Goal: Transaction & Acquisition: Purchase product/service

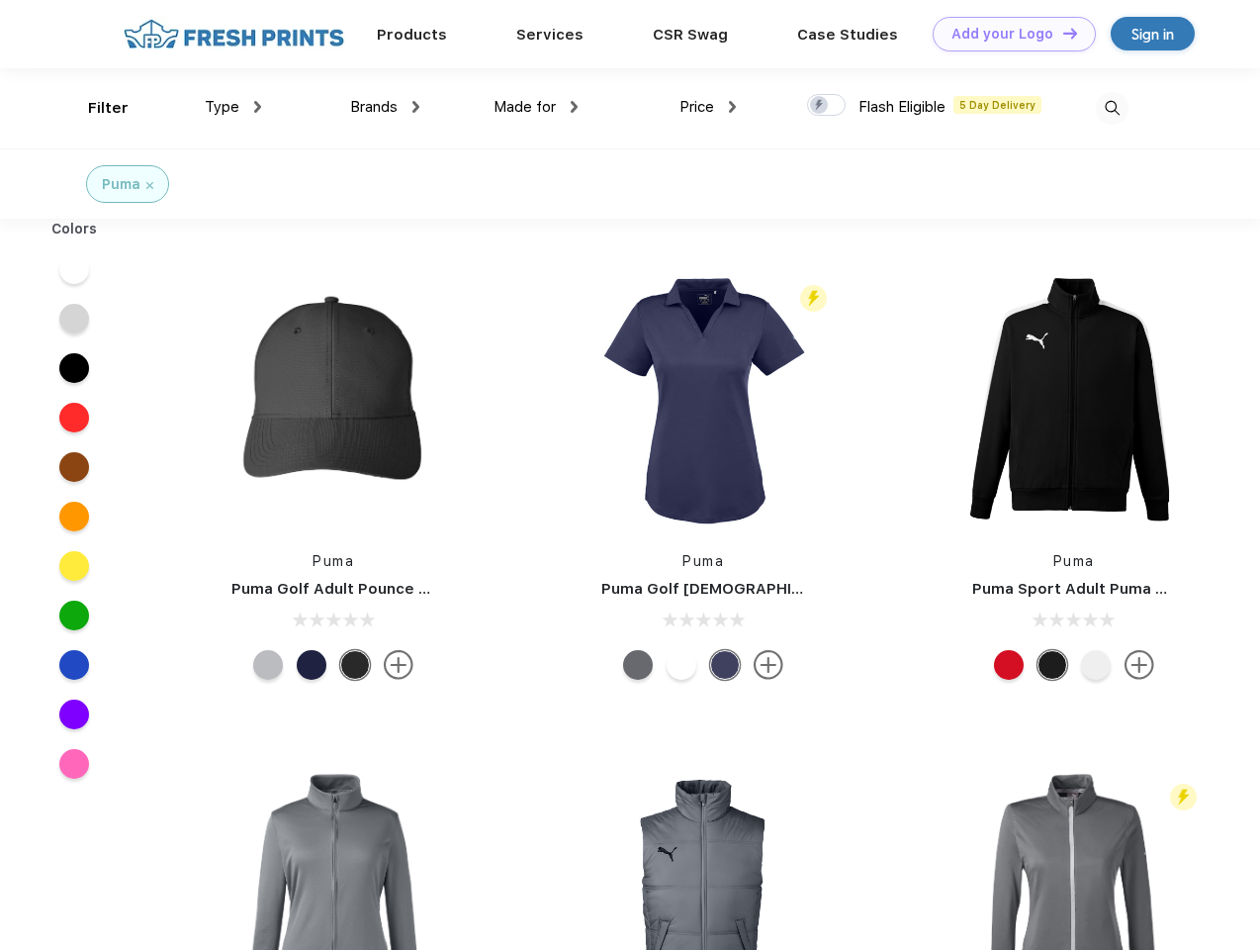
click at [1007, 34] on link "Add your Logo Design Tool" at bounding box center [1014, 34] width 163 height 35
click at [0, 0] on div "Design Tool" at bounding box center [0, 0] width 0 height 0
click at [1062, 33] on link "Add your Logo Design Tool" at bounding box center [1014, 34] width 163 height 35
click at [95, 108] on div "Filter" at bounding box center [108, 108] width 41 height 23
click at [233, 107] on span "Type" at bounding box center [222, 107] width 35 height 18
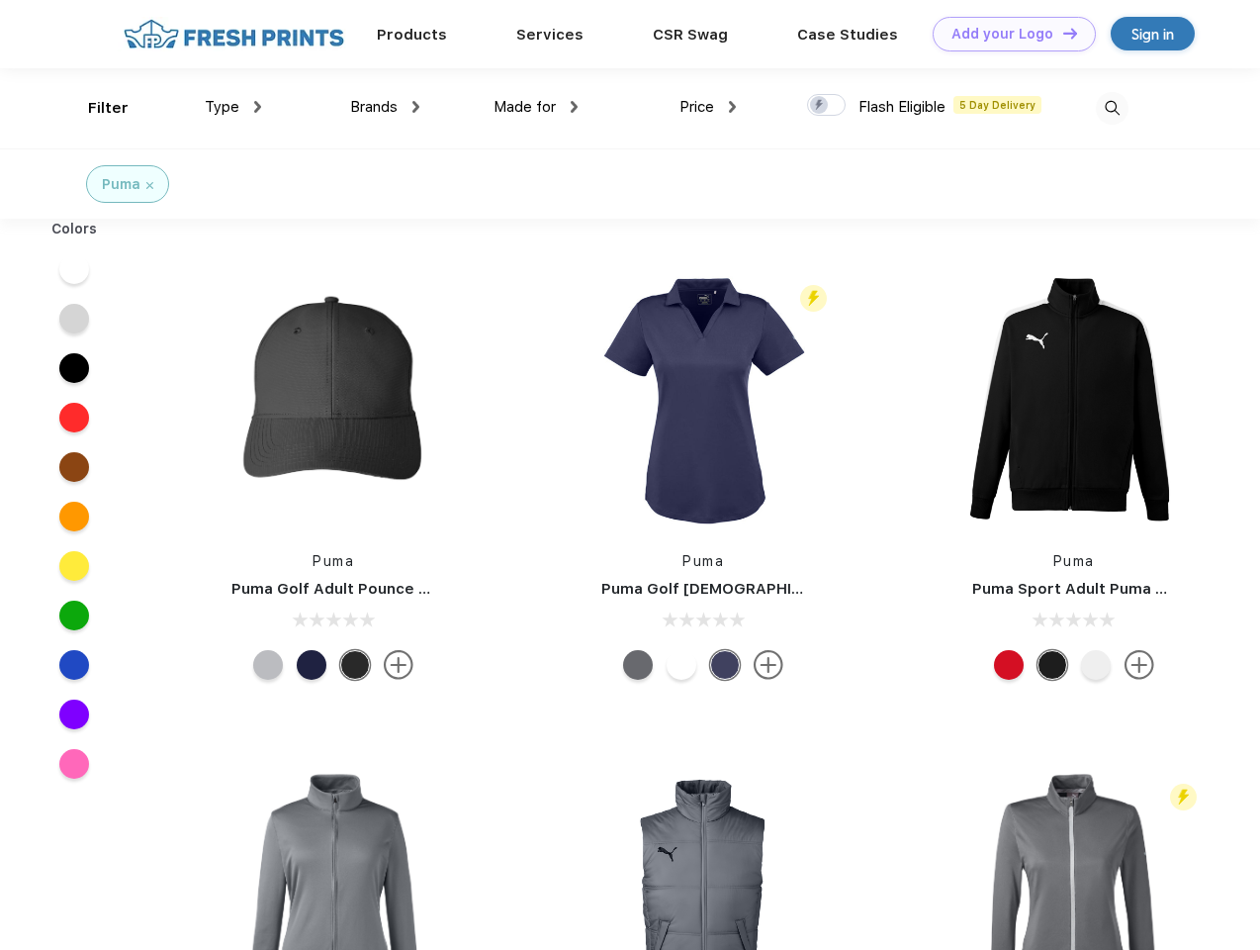
click at [385, 107] on span "Brands" at bounding box center [373, 107] width 47 height 18
click at [536, 107] on span "Made for" at bounding box center [525, 107] width 62 height 18
click at [708, 107] on span "Price" at bounding box center [697, 107] width 35 height 18
click at [827, 106] on div at bounding box center [826, 105] width 39 height 22
click at [820, 106] on input "checkbox" at bounding box center [813, 99] width 13 height 13
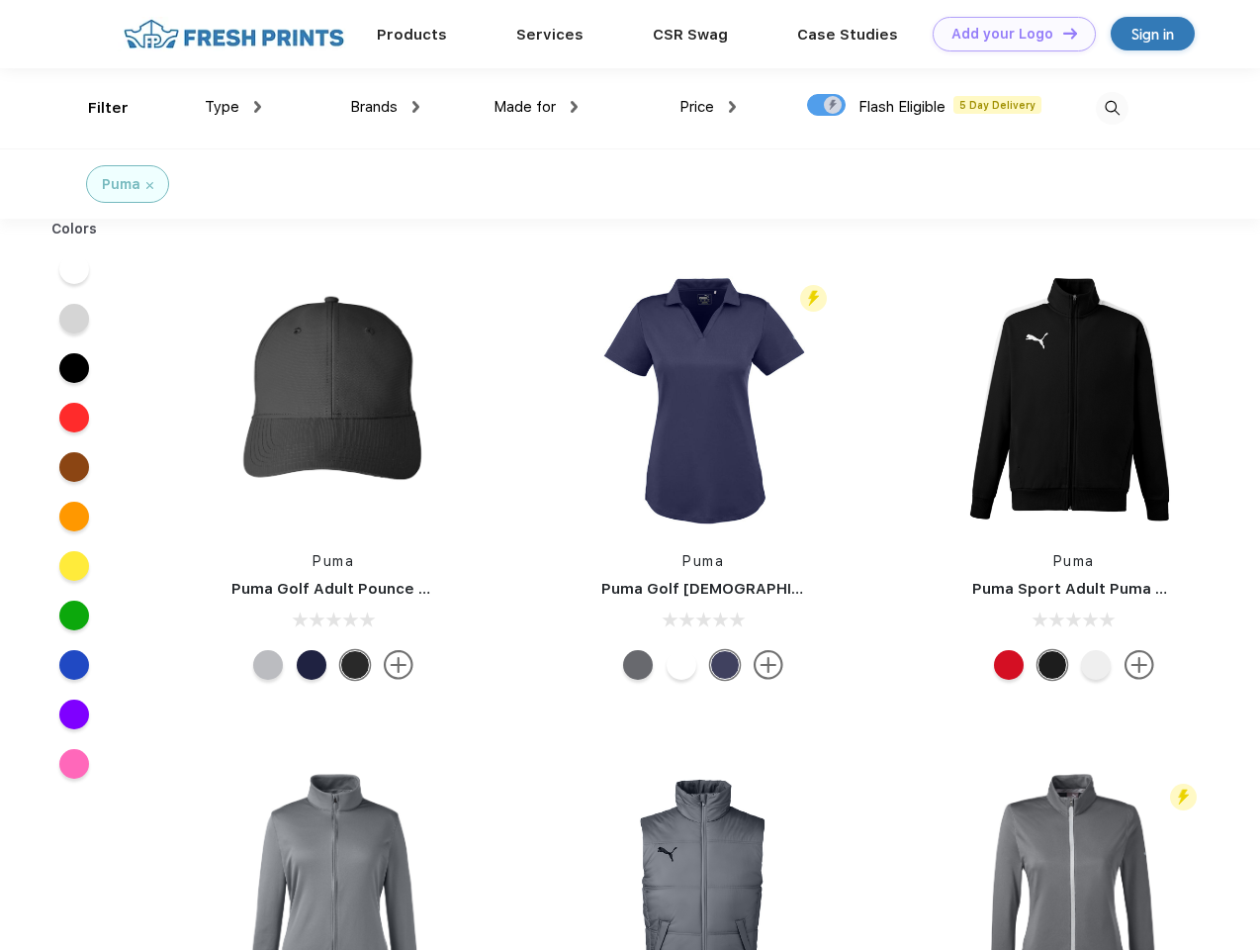
click at [1112, 108] on img at bounding box center [1112, 108] width 33 height 33
